Goal: Information Seeking & Learning: Find specific page/section

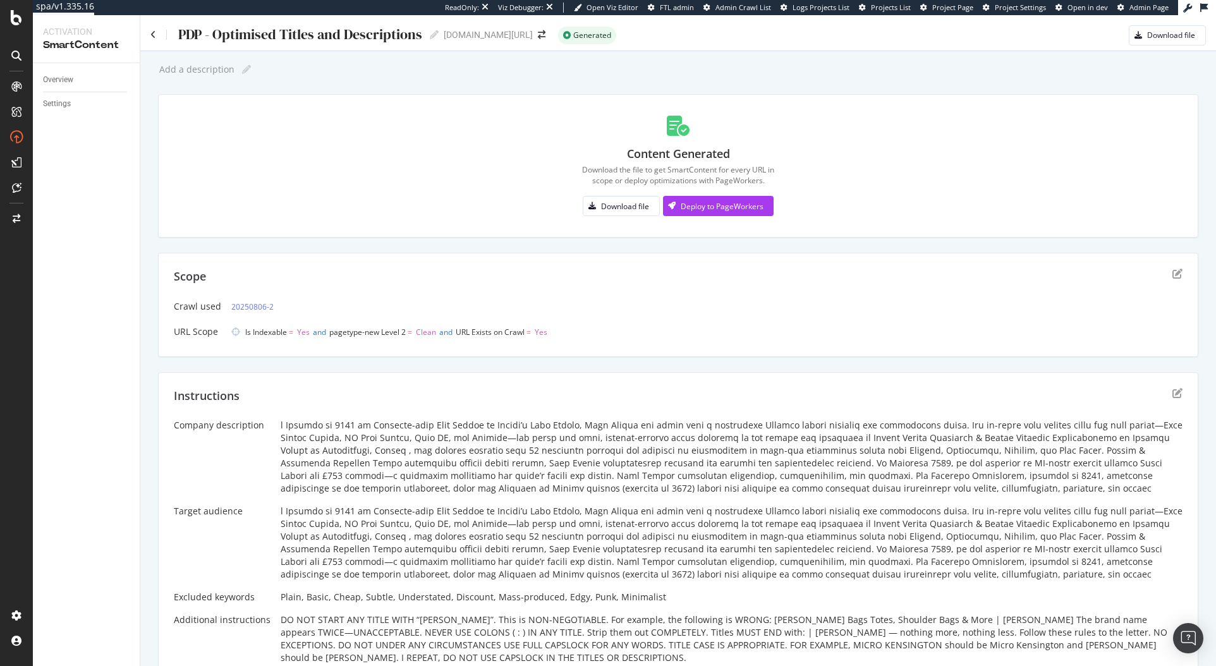
scroll to position [7, 0]
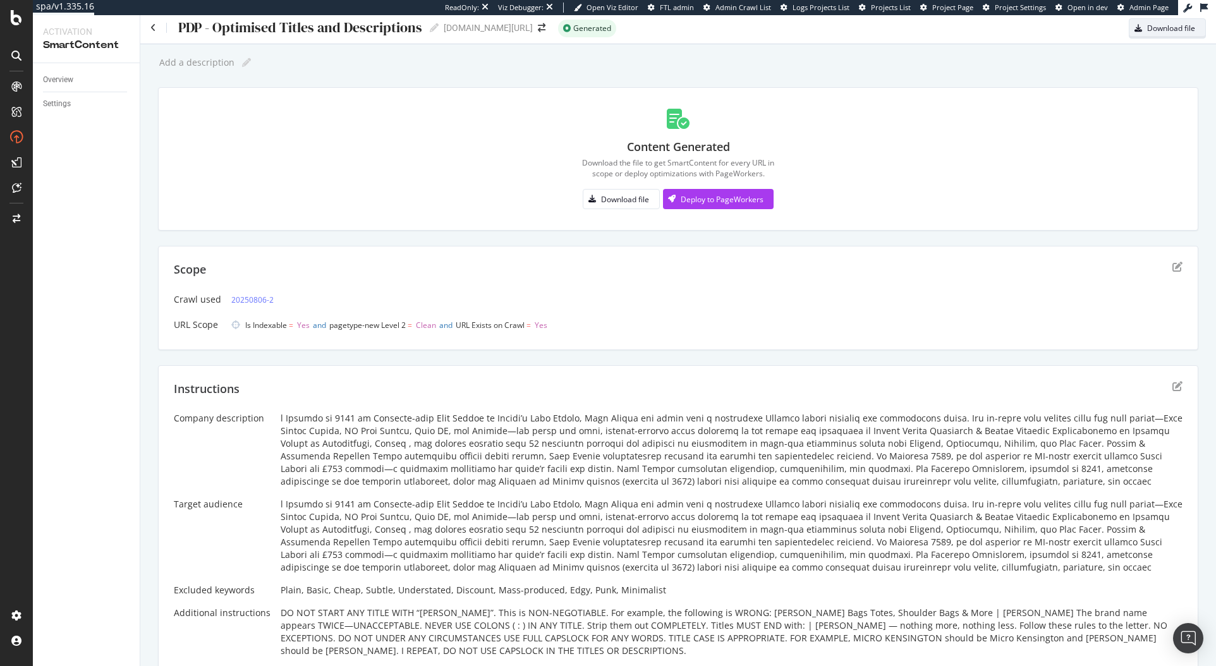
click at [1147, 23] on div "Download file" at bounding box center [1171, 28] width 48 height 11
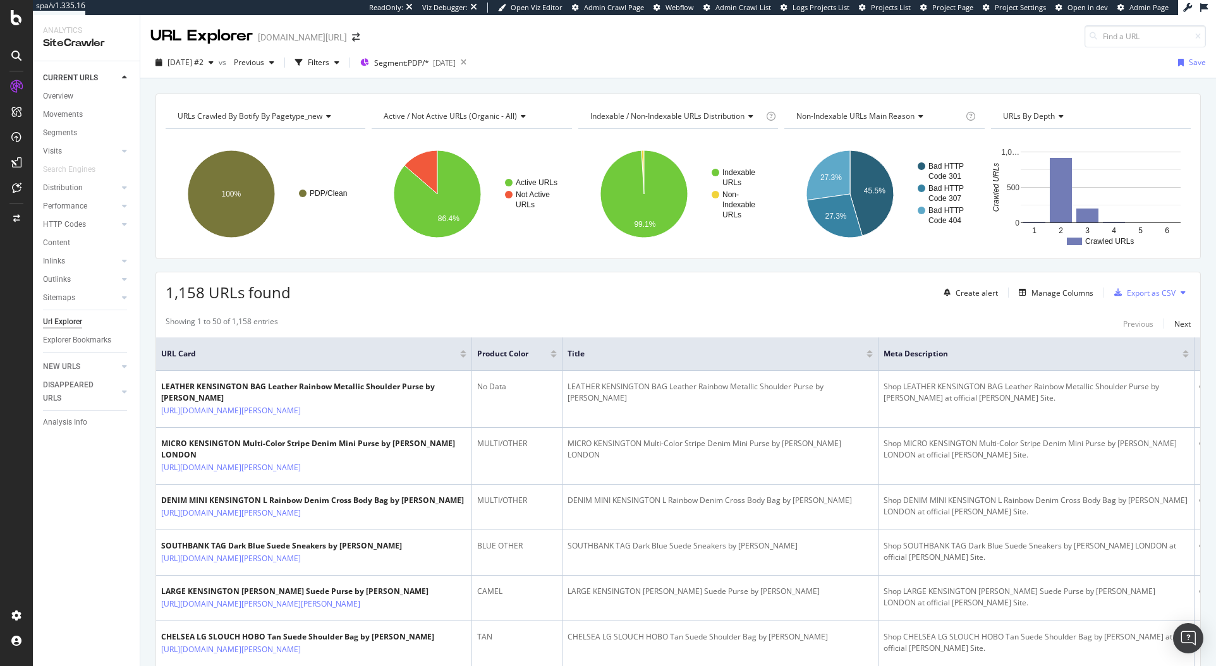
scroll to position [23, 0]
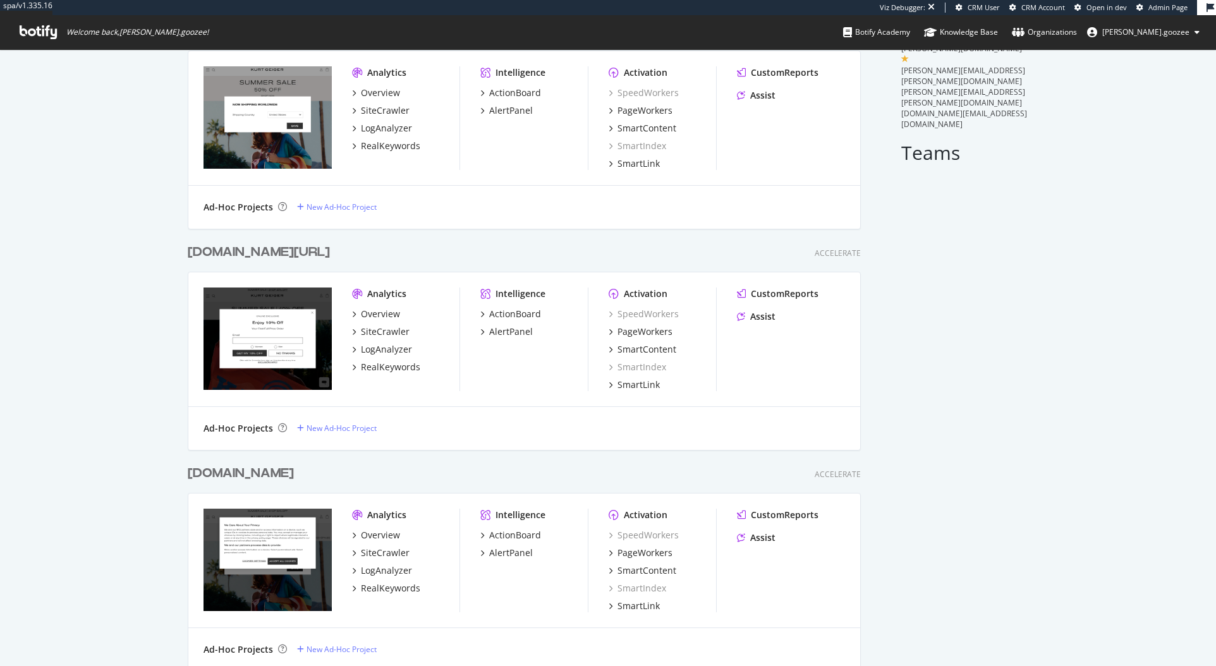
scroll to position [112, 0]
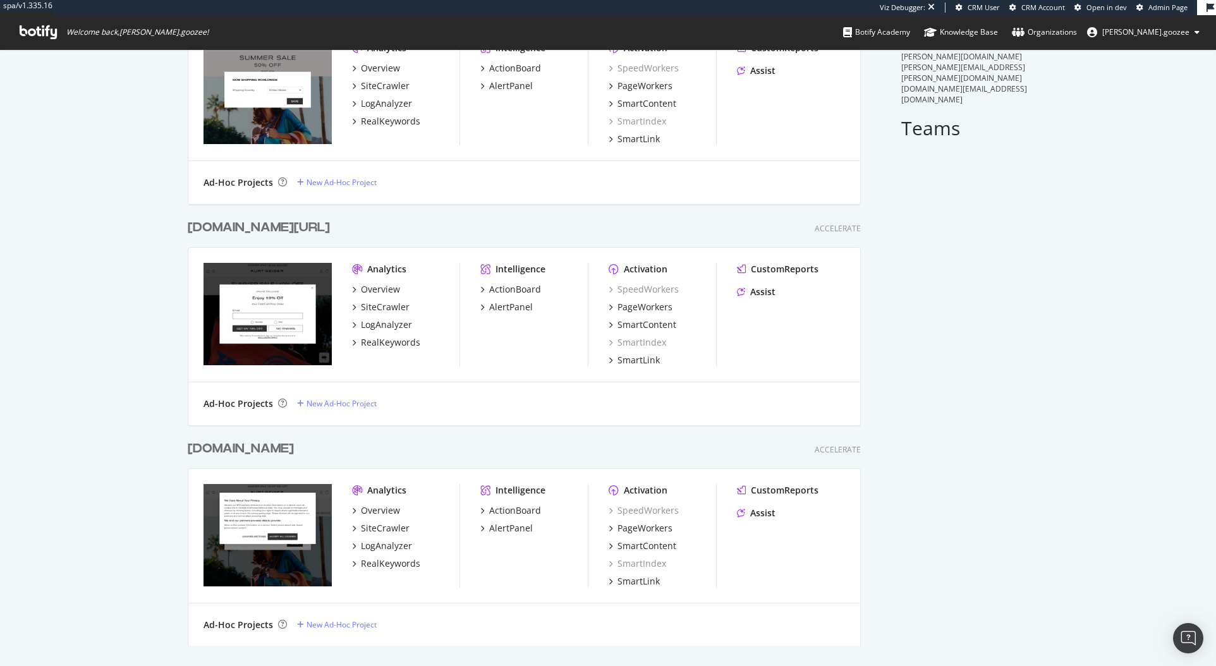
click at [299, 449] on div "www.kurtgeiger.com" at bounding box center [243, 449] width 111 height 18
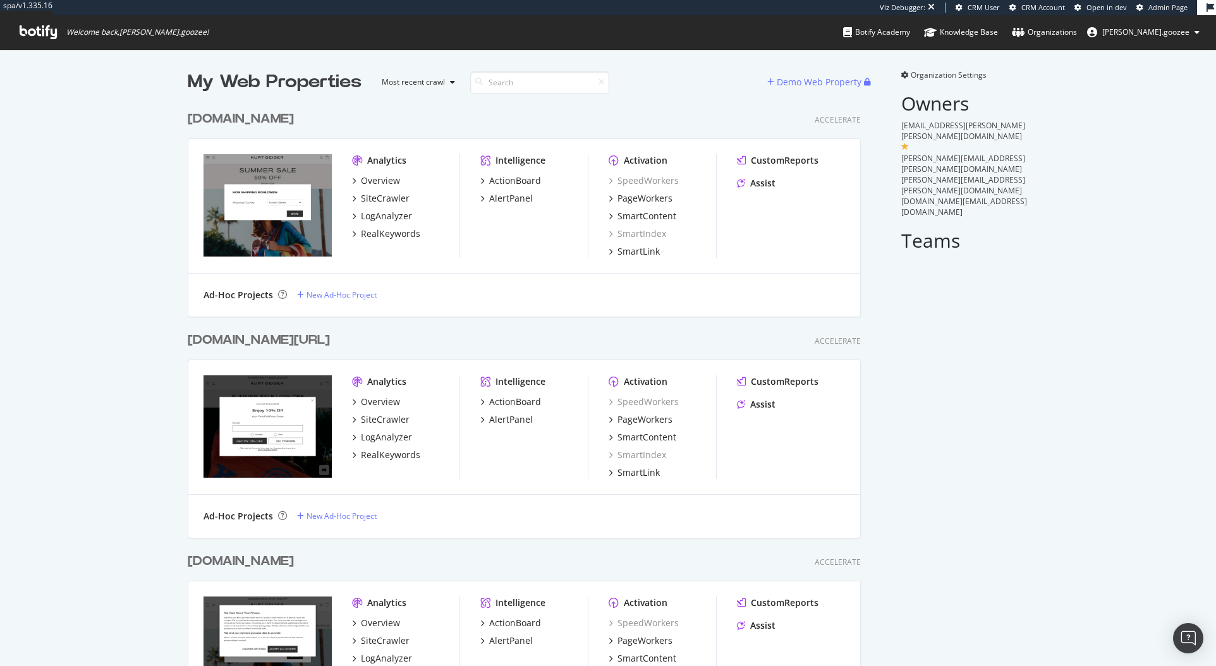
scroll to position [654, 674]
click at [324, 332] on div "www.kurtgeiger.us/ Accelerate" at bounding box center [524, 340] width 673 height 18
click at [322, 337] on div "[DOMAIN_NAME][URL]" at bounding box center [261, 340] width 147 height 18
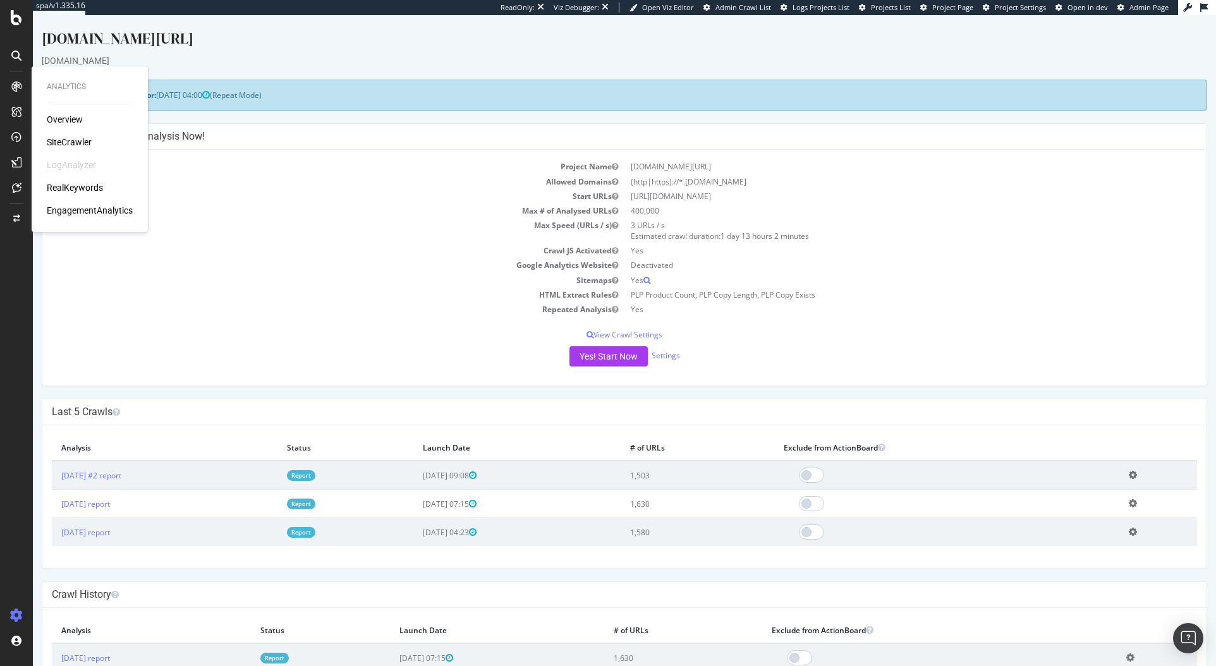
click at [77, 142] on div "SiteCrawler" at bounding box center [69, 142] width 45 height 13
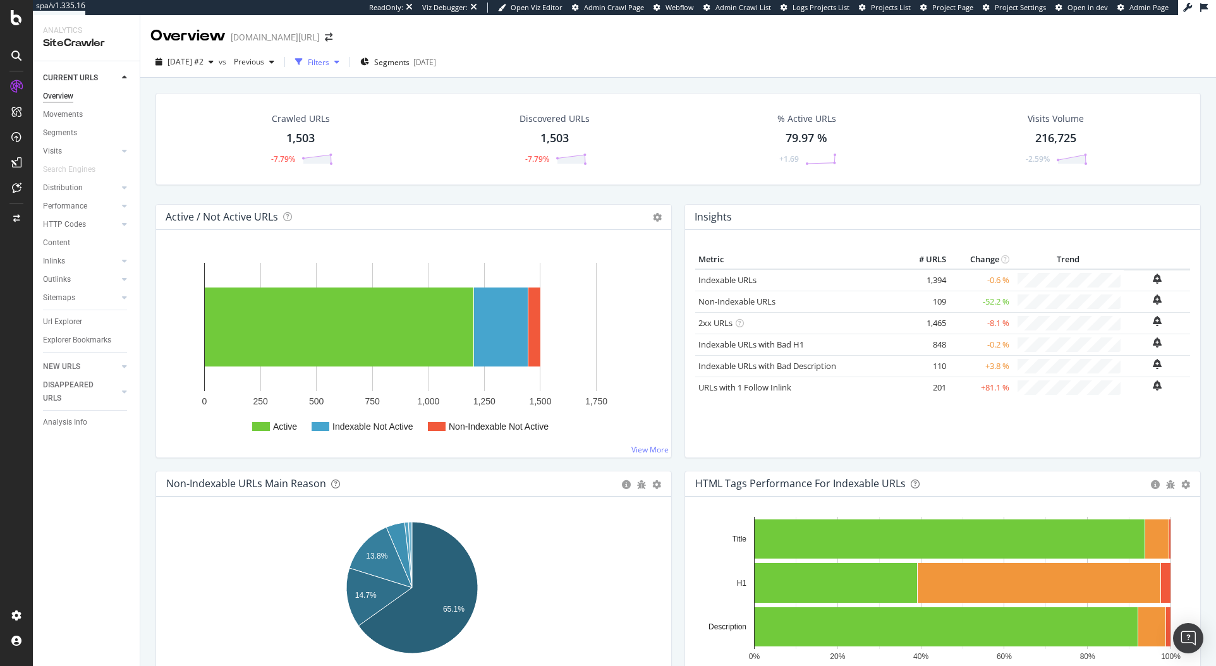
click at [303, 62] on icon "button" at bounding box center [299, 62] width 8 height 8
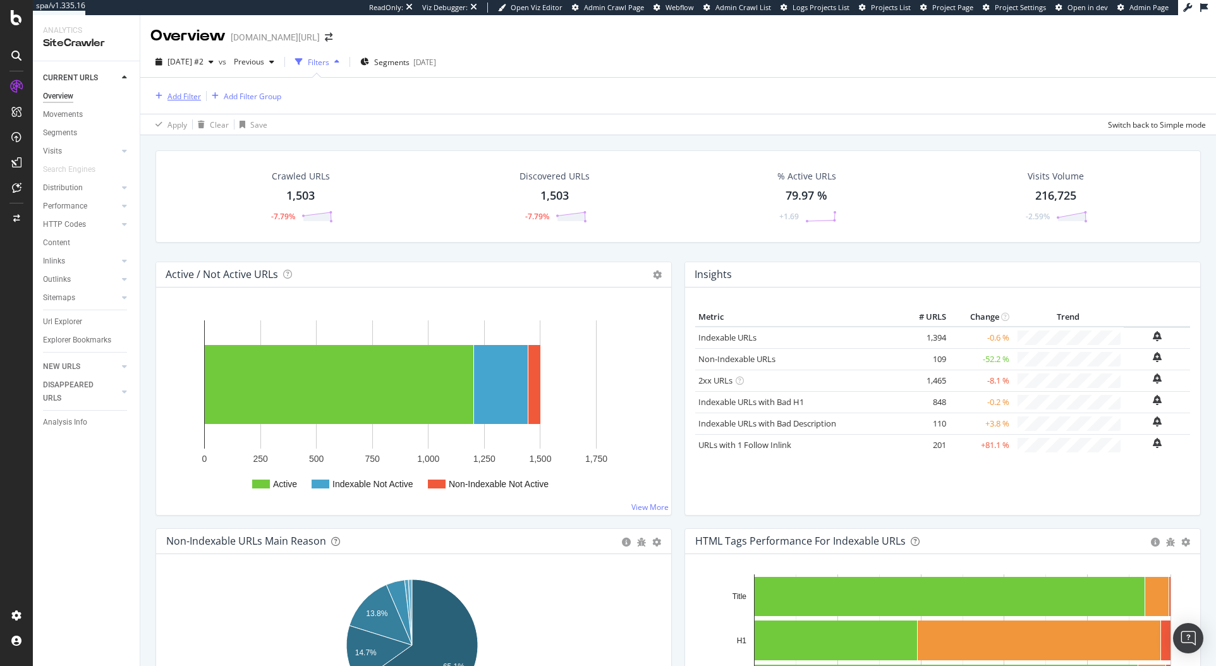
click at [190, 97] on div "Add Filter" at bounding box center [183, 96] width 33 height 11
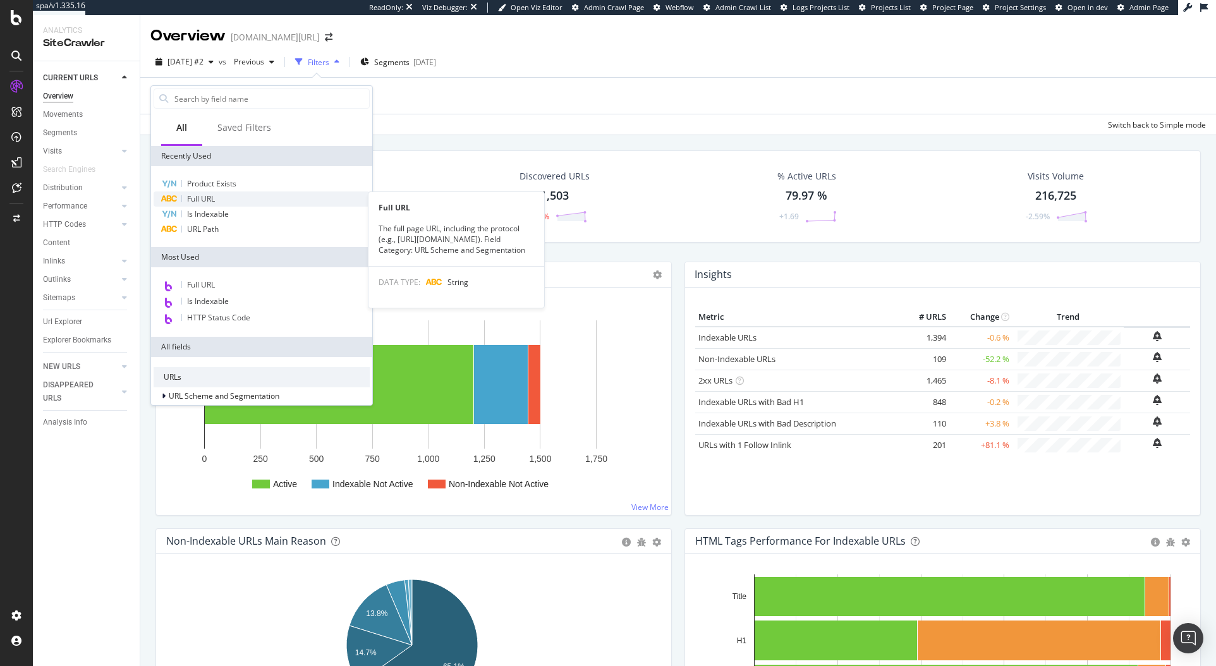
click at [219, 200] on div "Full URL" at bounding box center [262, 198] width 216 height 15
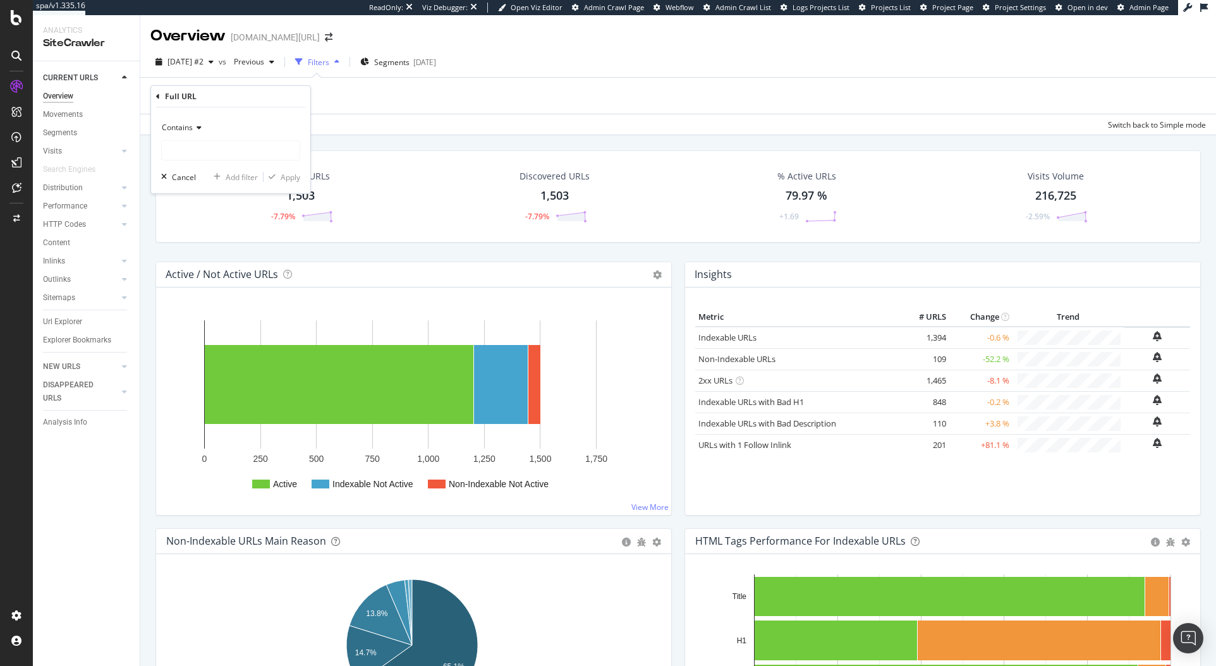
click at [174, 127] on span "Contains" at bounding box center [177, 127] width 31 height 11
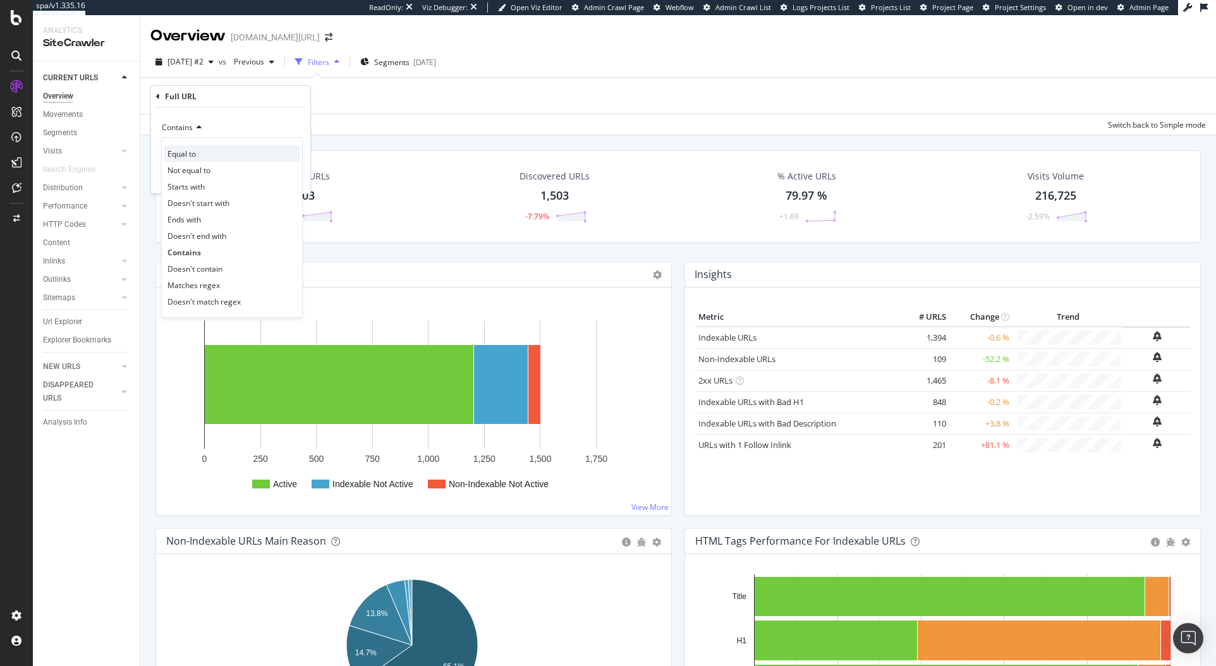
click at [177, 153] on span "Equal to" at bounding box center [181, 154] width 28 height 11
click at [177, 153] on input "text" at bounding box center [231, 150] width 138 height 20
paste input "https://www.kurtgeiger.us/women/bags/crossbody-bags/micro-chelsea-hobo-black-le…"
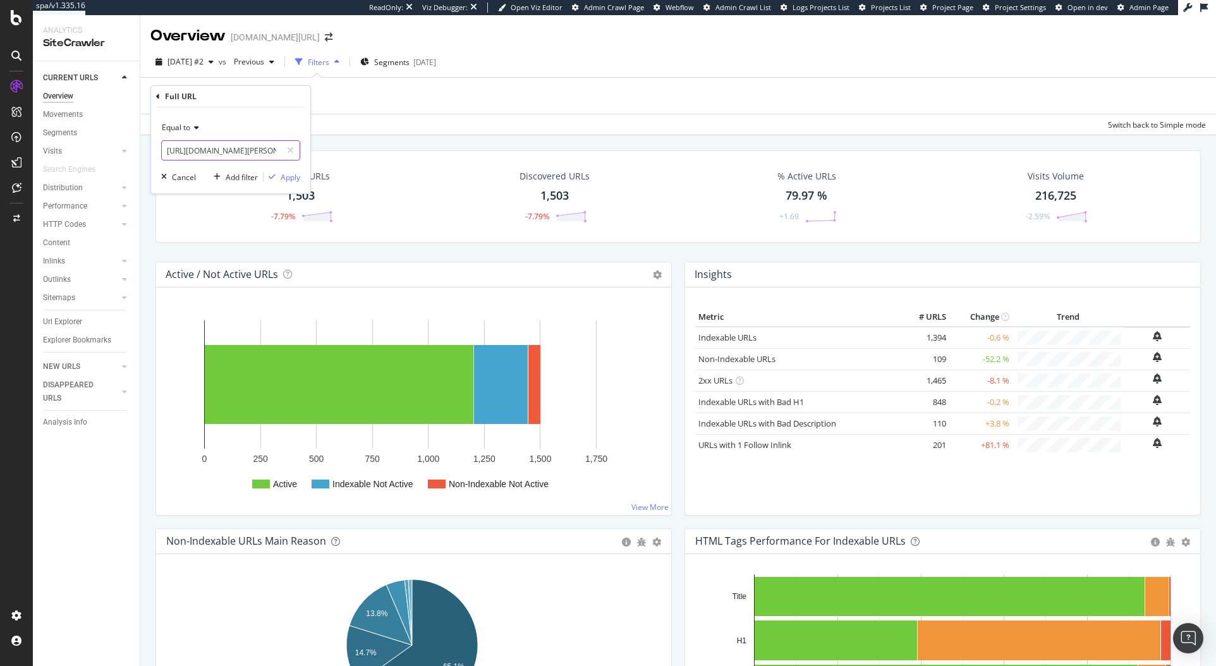
scroll to position [0, 324]
type input "https://www.kurtgeiger.us/women/bags/crossbody-bags/micro-chelsea-hobo-black-le…"
click at [294, 178] on div "Apply" at bounding box center [291, 177] width 20 height 11
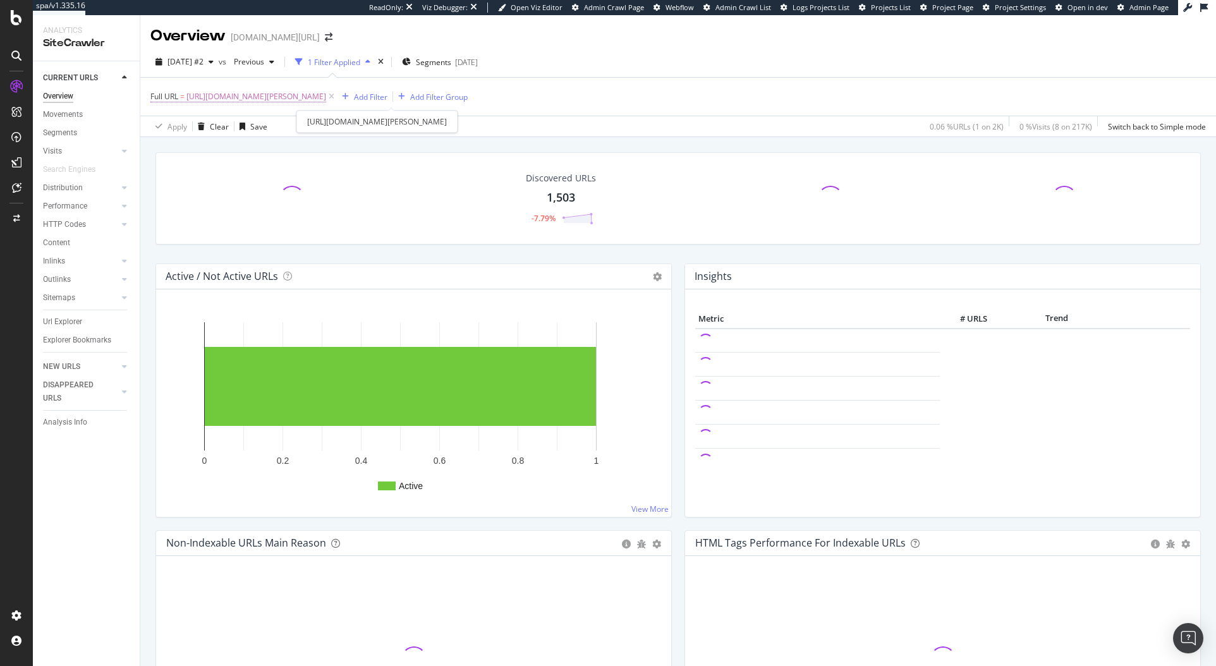
click at [326, 103] on span "https://www.kurtgeiger.us/women/bags/crossbody-bags/micro-chelsea-hobo-black-le…" at bounding box center [256, 97] width 140 height 18
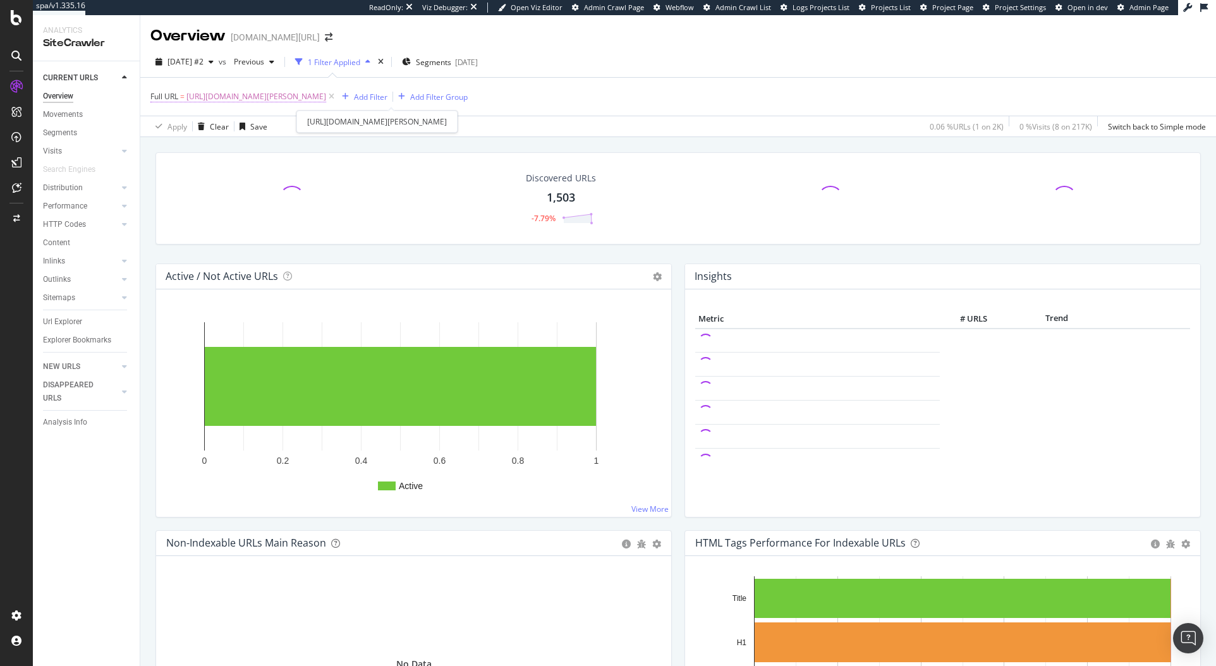
click at [326, 97] on span "https://www.kurtgeiger.us/women/bags/crossbody-bags/micro-chelsea-hobo-black-le…" at bounding box center [256, 97] width 140 height 18
drag, startPoint x: 263, startPoint y: 150, endPoint x: 485, endPoint y: 175, distance: 223.2
click at [481, 174] on body "spa/v1.335.16 ReadOnly: Viz Debugger: Open Viz Editor Admin Crawl Page Webflow …" at bounding box center [608, 333] width 1216 height 666
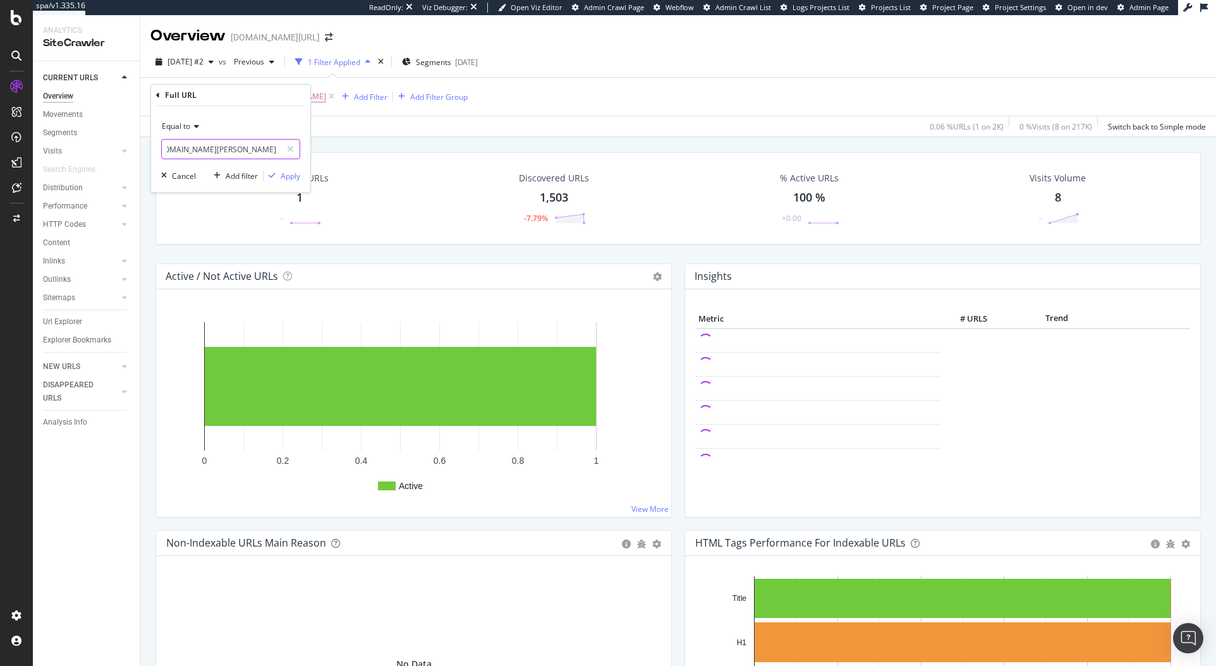
click at [232, 154] on input "https://www.kurtgeiger.us/women/bags/crossbody-bags/micro-chelsea-hobo-black-le…" at bounding box center [221, 149] width 119 height 20
drag, startPoint x: 233, startPoint y: 149, endPoint x: 50, endPoint y: 142, distance: 183.4
click at [50, 142] on body "spa/v1.335.16 ReadOnly: Viz Debugger: Open Viz Editor Admin Crawl Page Webflow …" at bounding box center [608, 333] width 1216 height 666
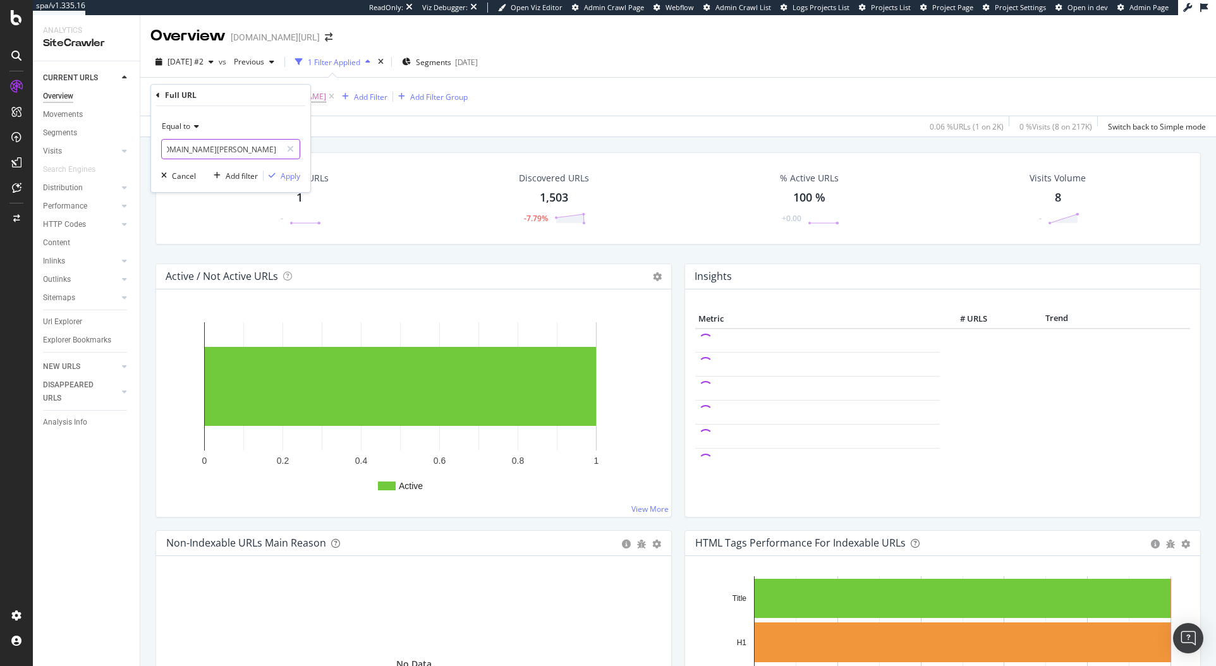
drag, startPoint x: 166, startPoint y: 153, endPoint x: 234, endPoint y: 152, distance: 68.3
click at [234, 152] on input "https://www.kurtgeiger.us/women/bags/crossbody-bags/micro-chelsea-hobo-black-le…" at bounding box center [221, 149] width 119 height 20
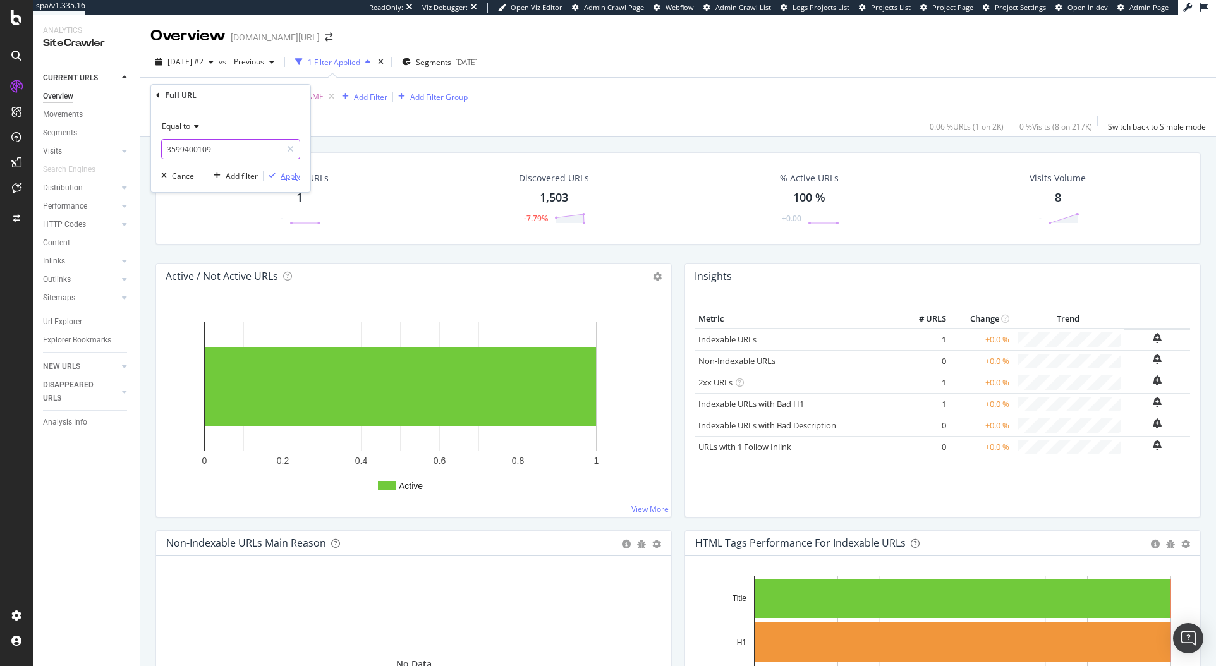
type input "3599400109"
click at [279, 175] on div "button" at bounding box center [272, 176] width 17 height 8
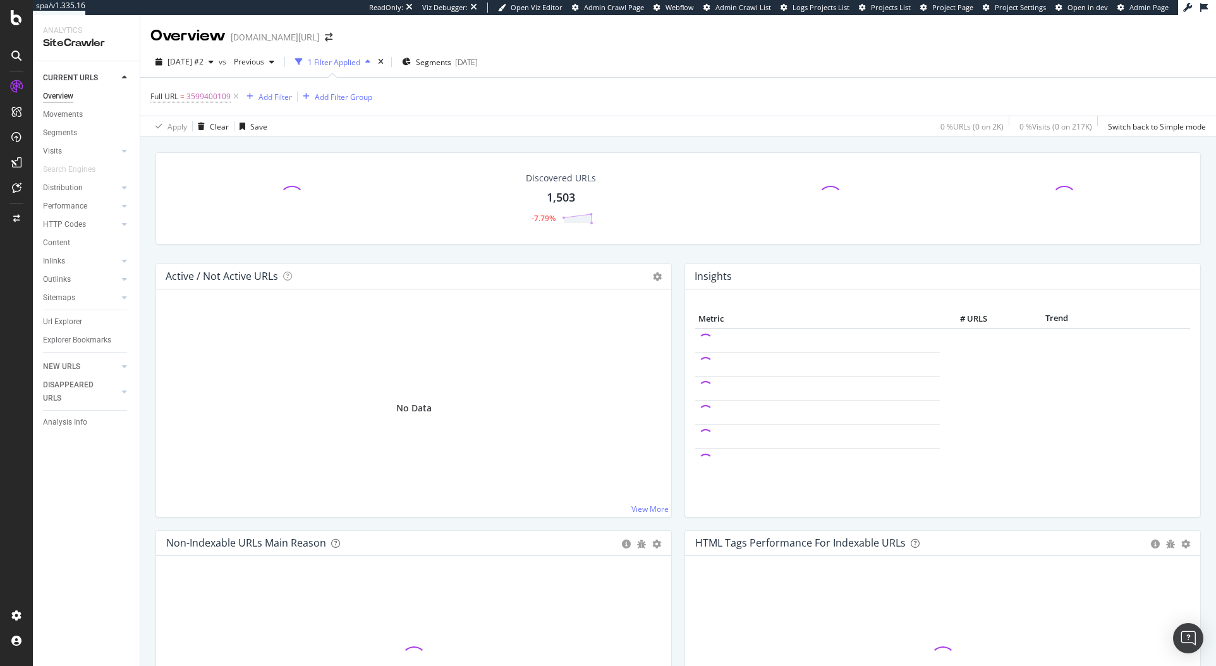
click at [205, 109] on div "Full URL = 3599400109 Add Filter Add Filter Group" at bounding box center [677, 97] width 1055 height 38
click at [198, 102] on span "3599400109" at bounding box center [208, 97] width 44 height 18
click at [181, 121] on span "Equal to" at bounding box center [176, 126] width 28 height 11
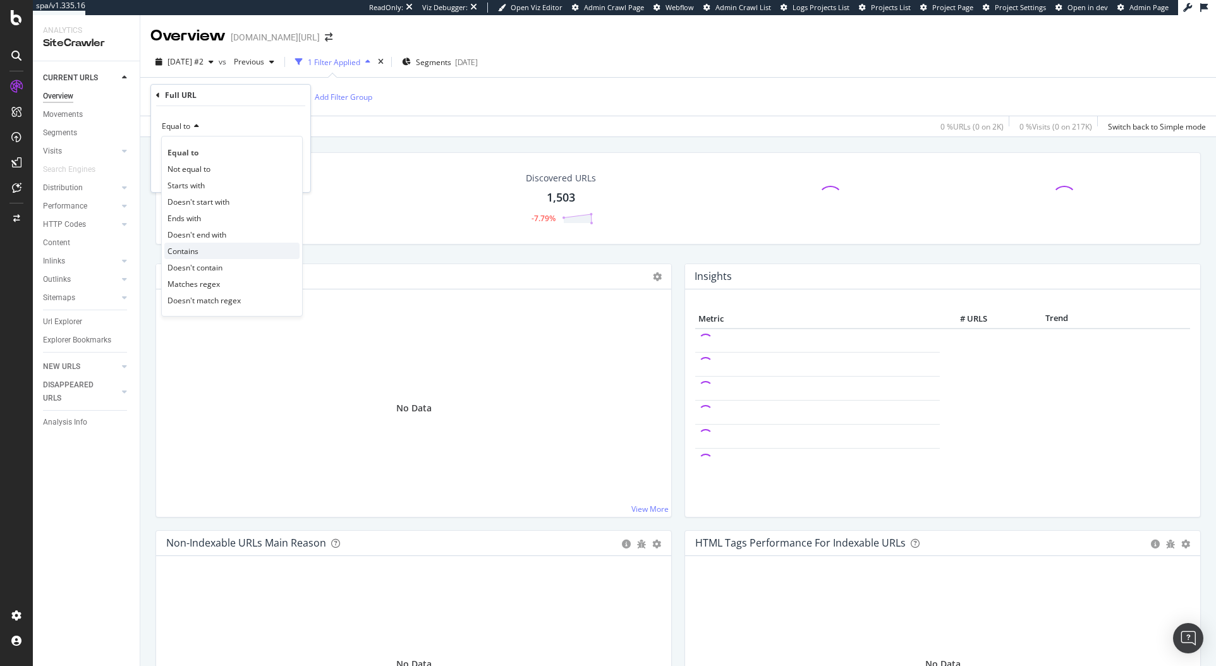
click at [201, 252] on div "Contains" at bounding box center [231, 251] width 135 height 16
click at [289, 178] on div "Apply" at bounding box center [291, 176] width 20 height 11
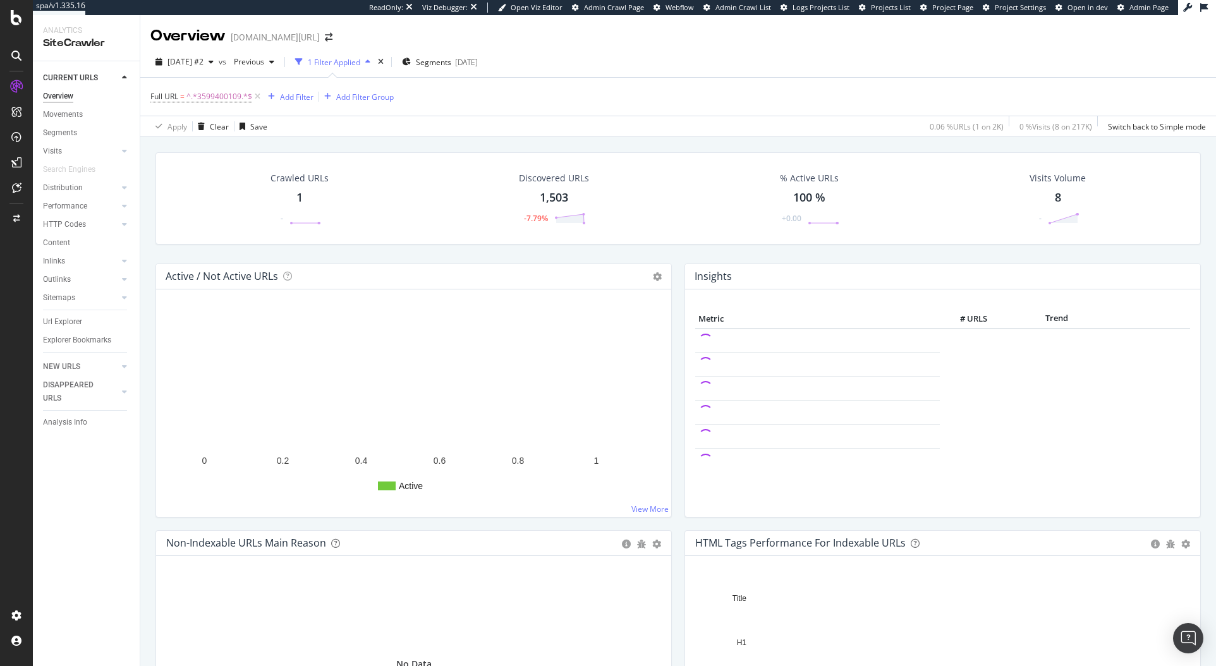
click at [60, 329] on div "Url Explorer" at bounding box center [91, 322] width 97 height 18
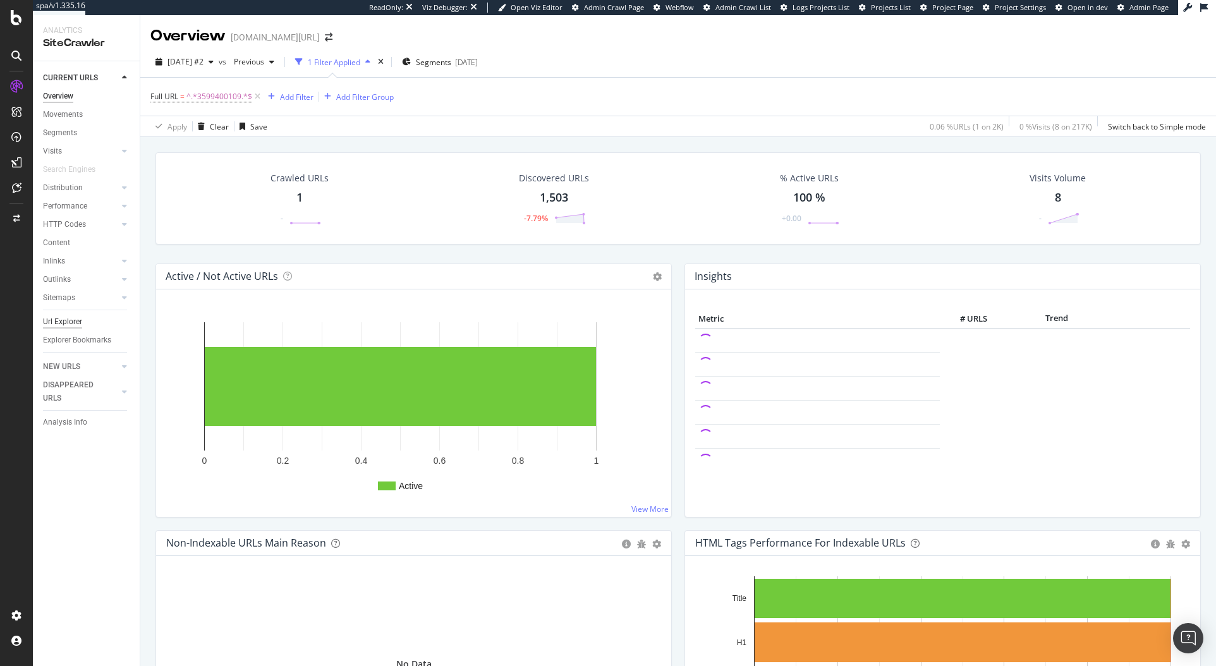
click at [57, 322] on div "Url Explorer" at bounding box center [62, 321] width 39 height 13
